Goal: Information Seeking & Learning: Learn about a topic

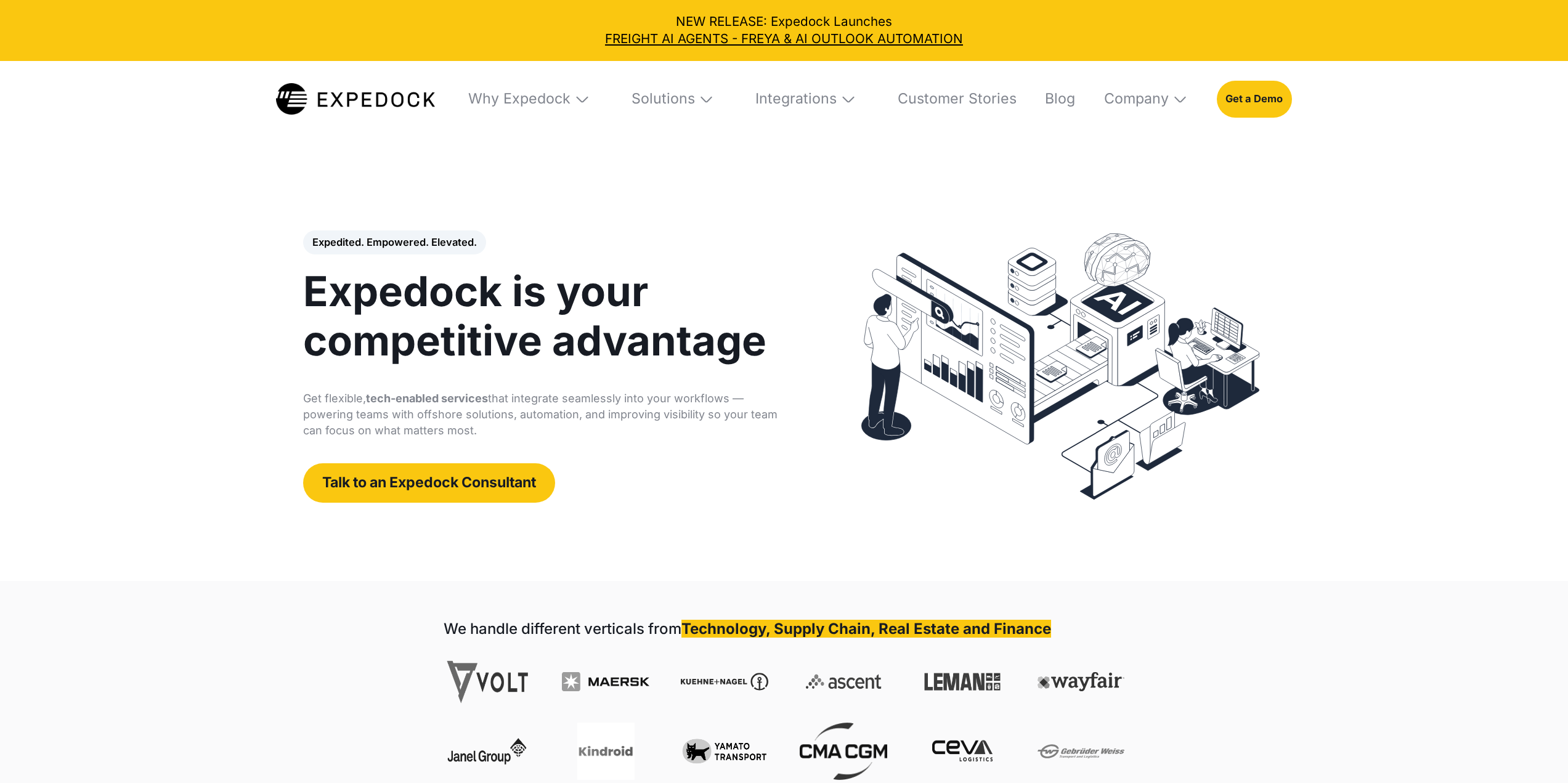
select select
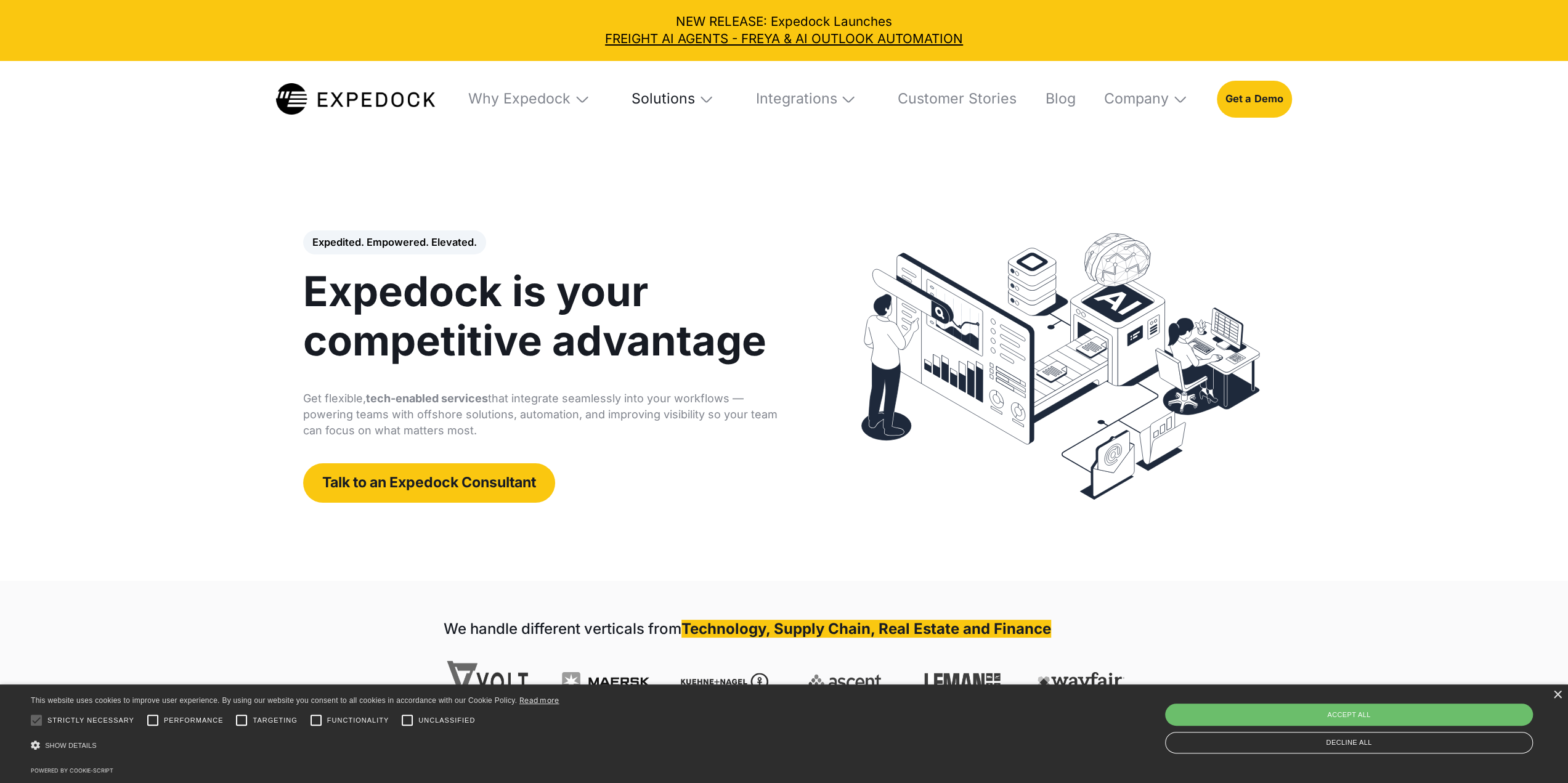
click at [686, 98] on div "Solutions" at bounding box center [664, 99] width 63 height 18
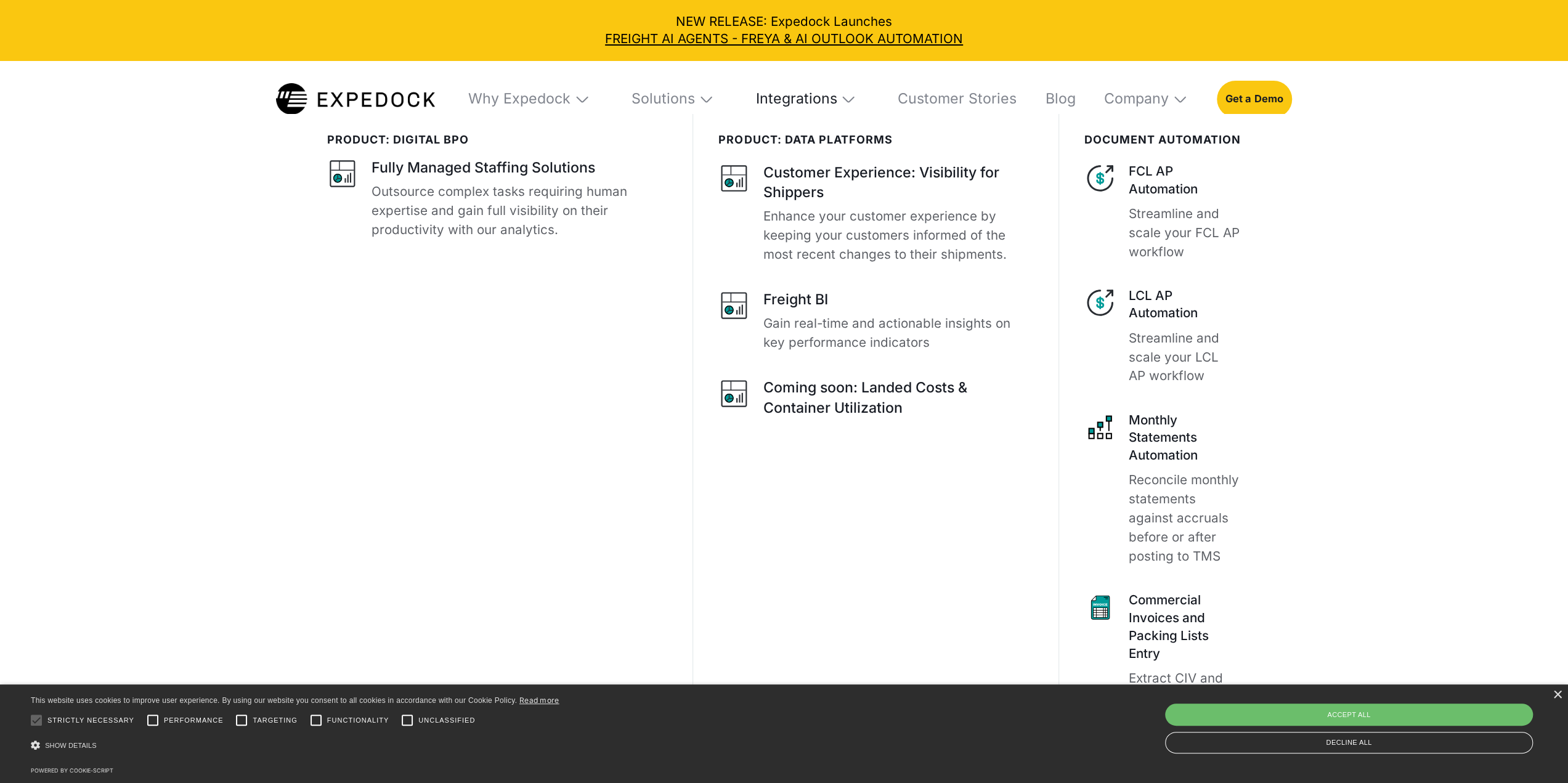
click at [821, 98] on div "Integrations" at bounding box center [796, 99] width 81 height 18
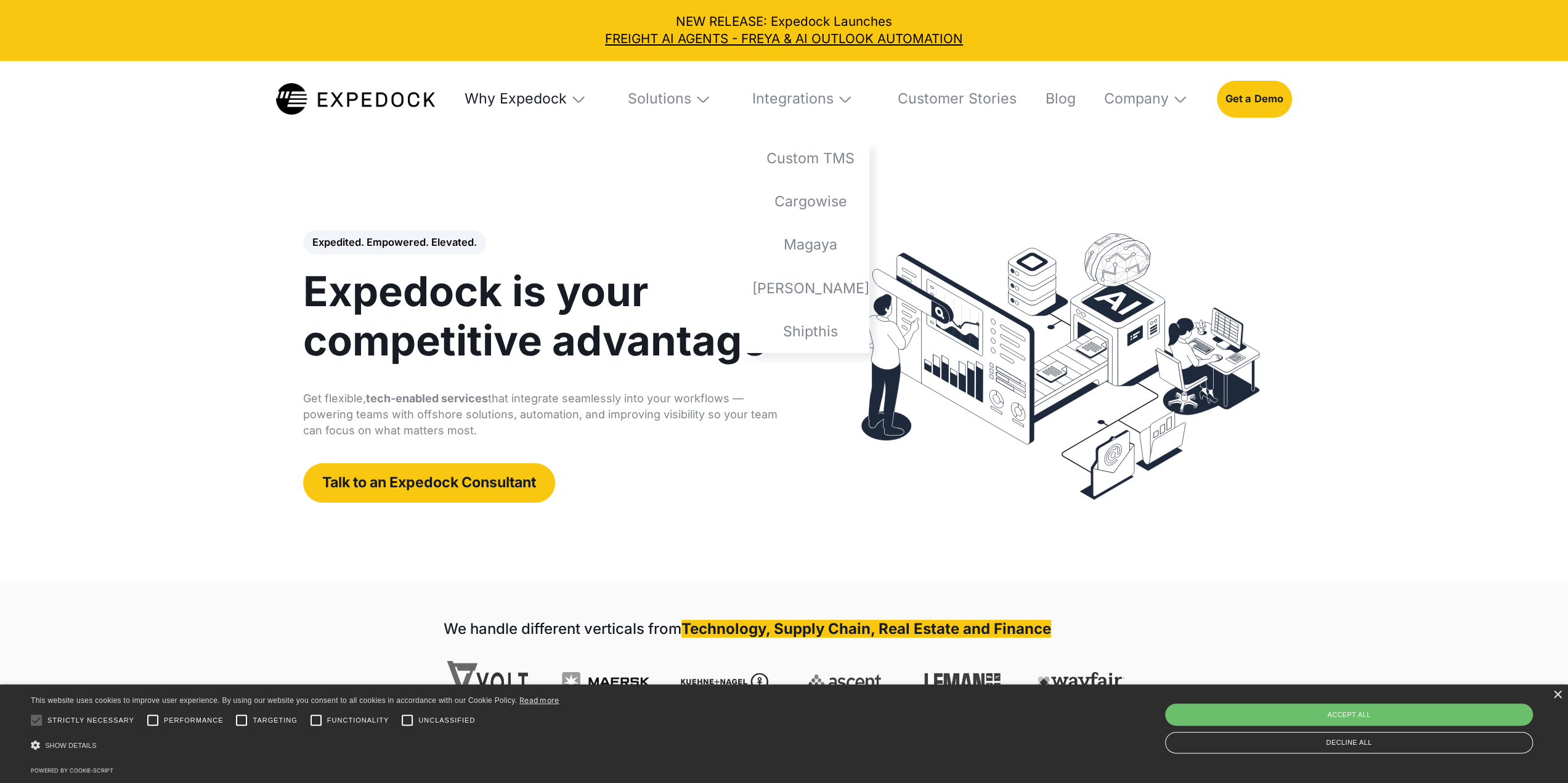
click at [540, 97] on div "Why Expedock" at bounding box center [516, 99] width 102 height 18
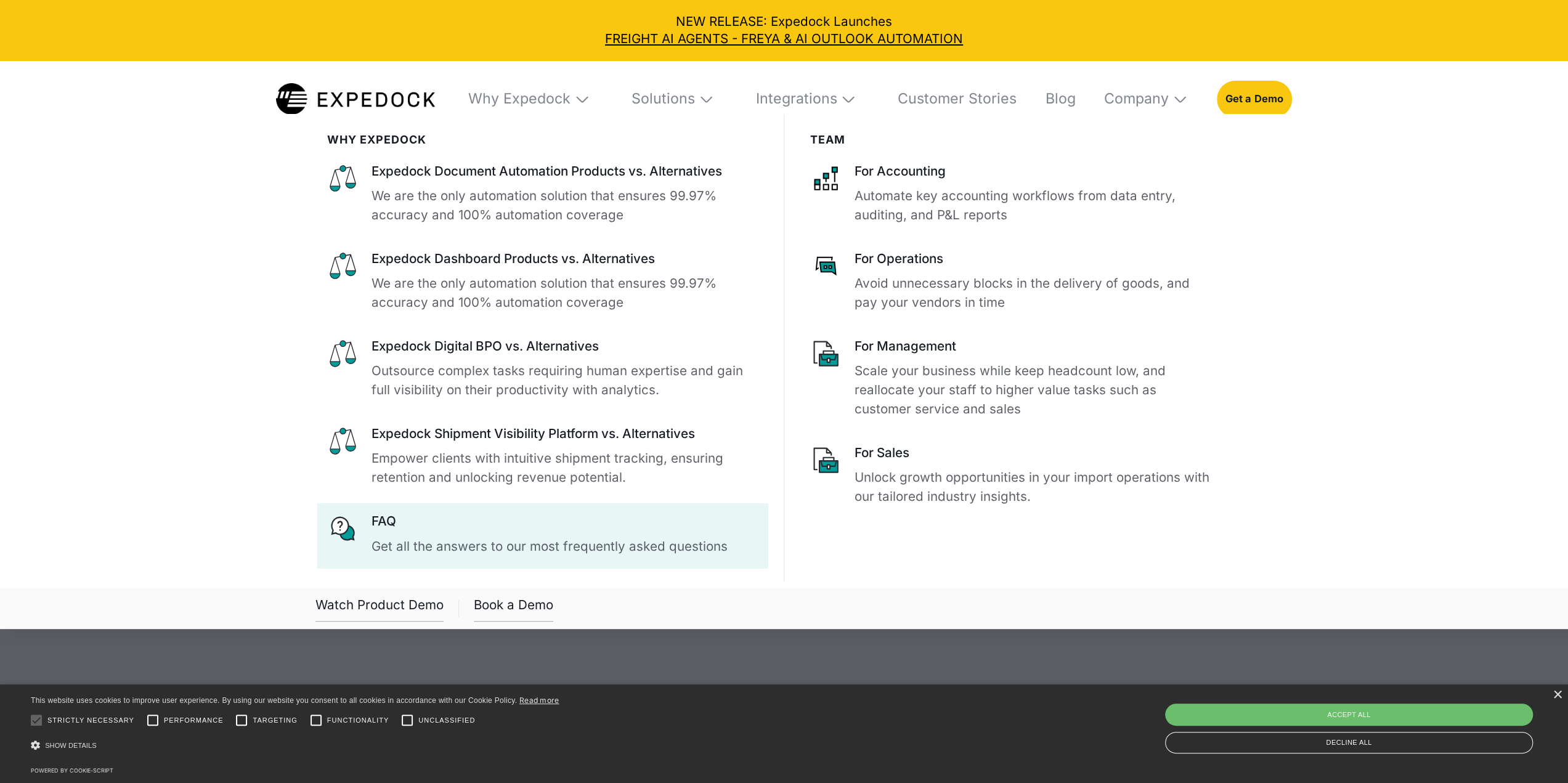
scroll to position [185, 0]
click at [496, 548] on p "Get all the answers to our most frequently asked questions" at bounding box center [564, 547] width 387 height 19
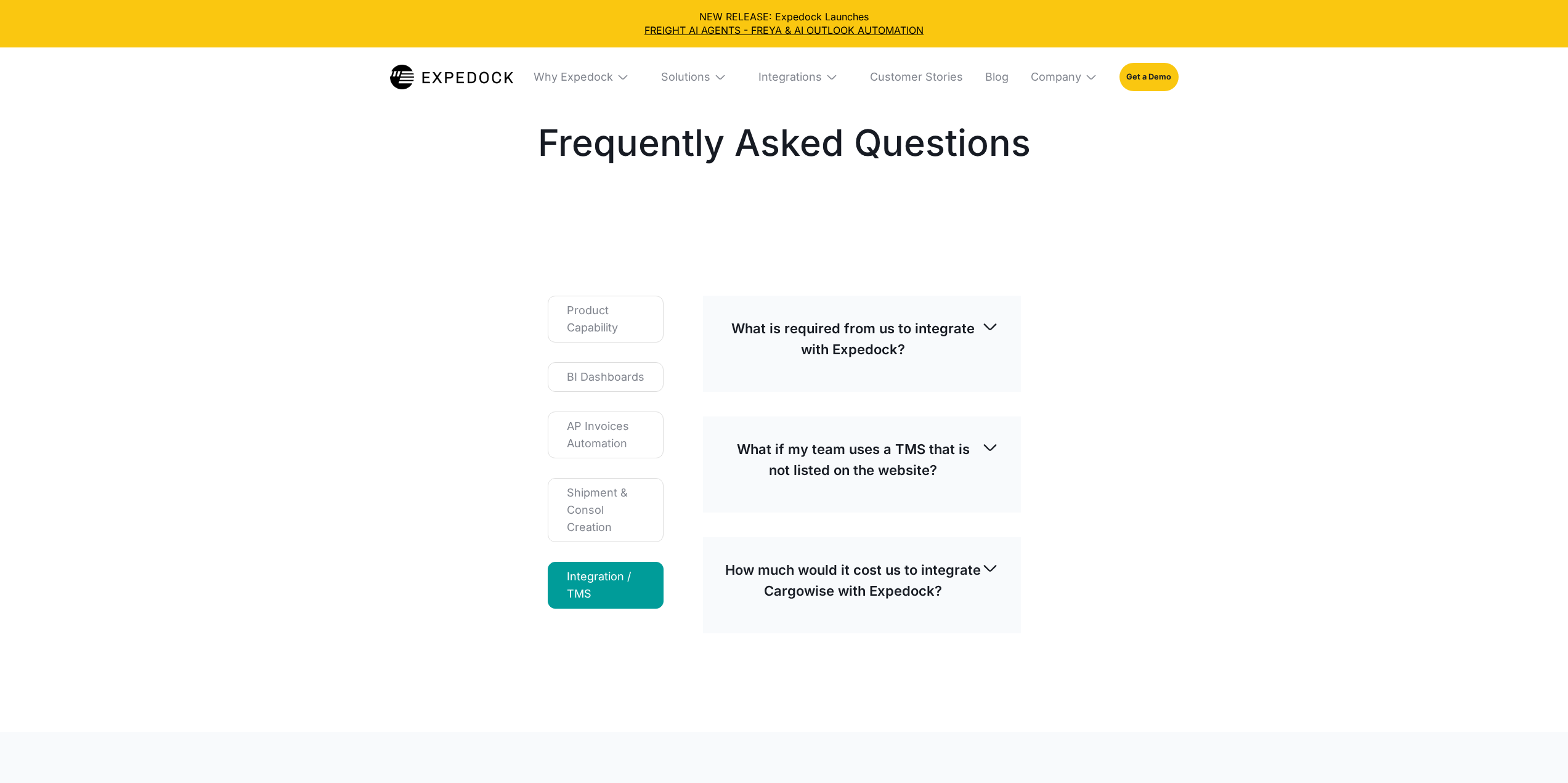
select select
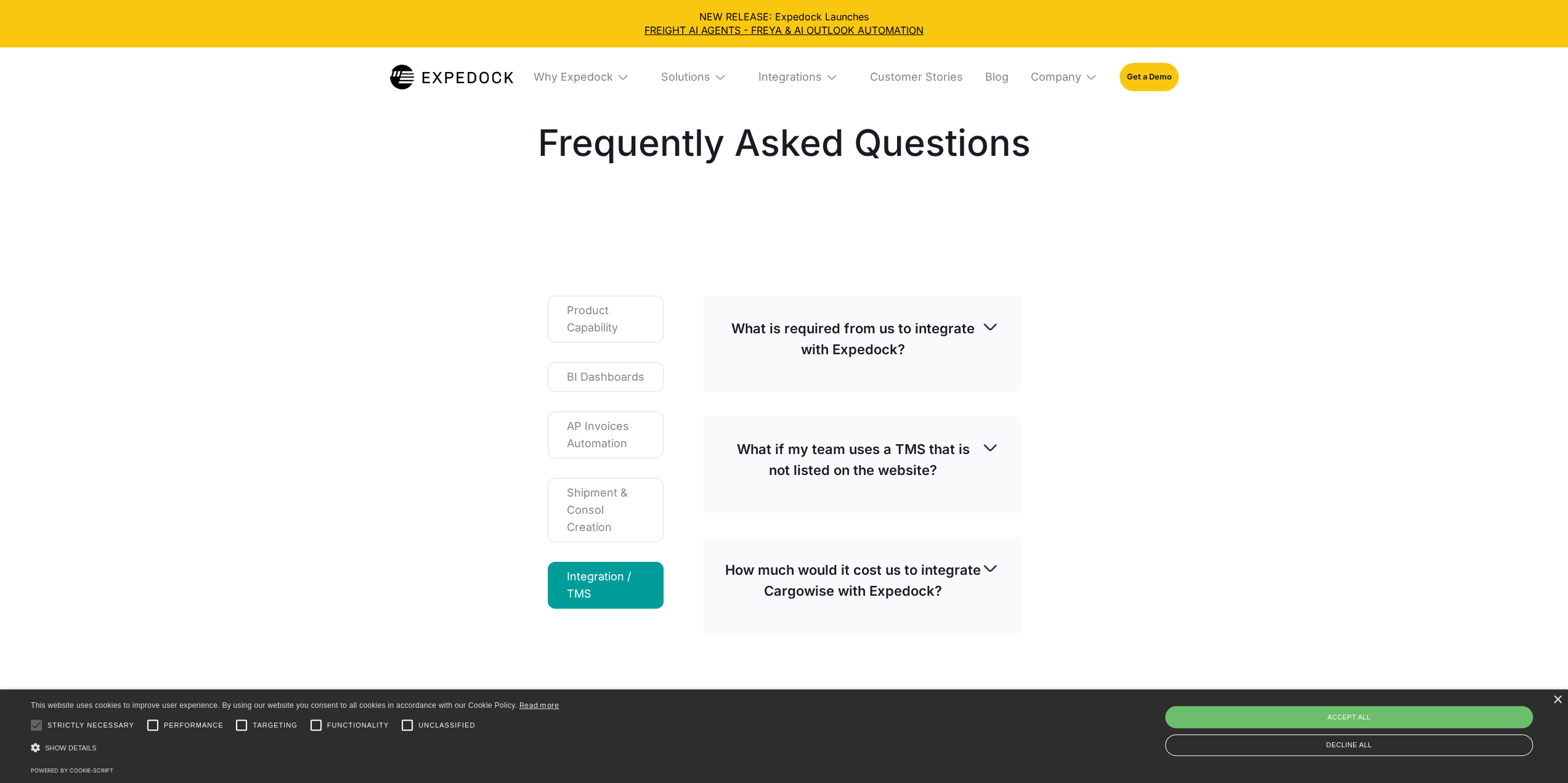
click at [605, 592] on div "Integration / TMS" at bounding box center [605, 585] width 77 height 35
